Goal: Task Accomplishment & Management: Use online tool/utility

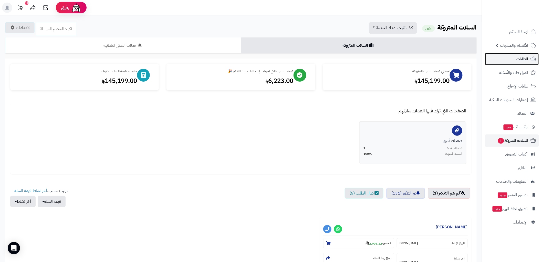
drag, startPoint x: 0, startPoint y: 0, endPoint x: 510, endPoint y: 56, distance: 513.5
click at [510, 56] on link "الطلبات" at bounding box center [512, 59] width 54 height 12
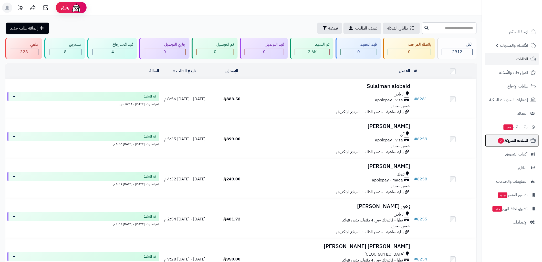
click at [511, 140] on span "السلات المتروكة 2" at bounding box center [513, 140] width 31 height 7
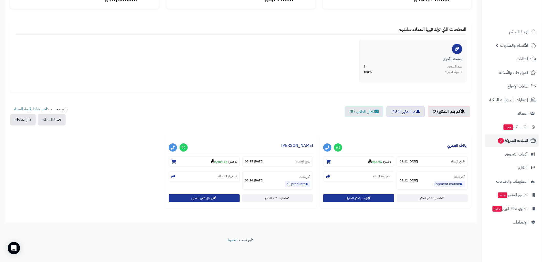
scroll to position [82, 0]
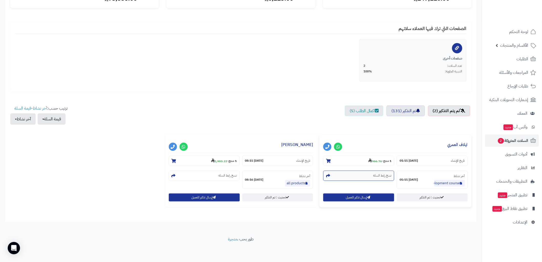
click at [379, 175] on small "نسخ رابط السلة" at bounding box center [382, 175] width 18 height 4
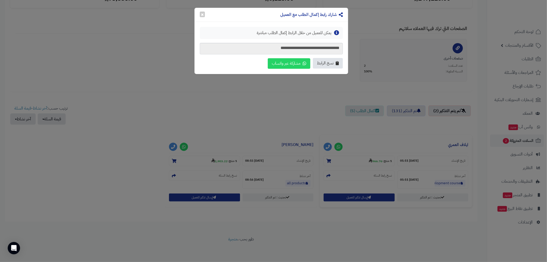
click at [326, 62] on span "نسخ الرابط" at bounding box center [325, 63] width 17 height 6
click at [201, 13] on button "×" at bounding box center [202, 14] width 5 height 6
